Goal: Check status: Check status

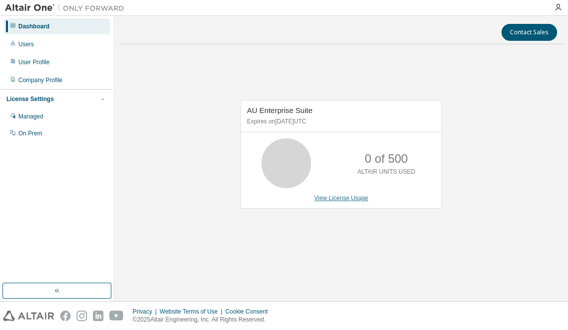
click at [348, 201] on link "View License Usage" at bounding box center [341, 197] width 54 height 7
